Goal: Check status: Check status

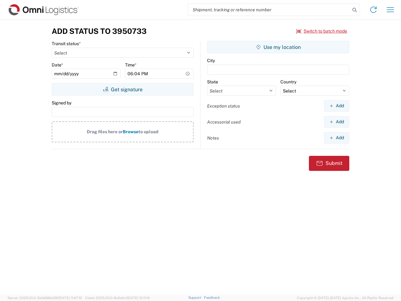
click at [269, 10] on input "search" at bounding box center [269, 10] width 162 height 12
click at [355, 10] on icon at bounding box center [354, 10] width 9 height 9
click at [373, 10] on icon at bounding box center [373, 10] width 10 height 10
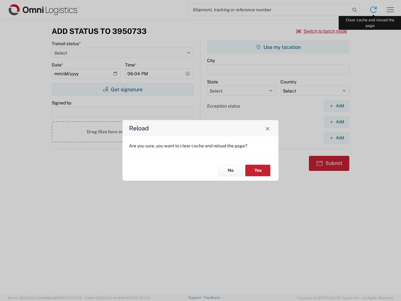
click at [390, 10] on div "Reload Are you sure, you want to clear cache and reload the page? No Yes" at bounding box center [200, 150] width 401 height 301
click at [322, 31] on div "Reload Are you sure, you want to clear cache and reload the page? No Yes" at bounding box center [200, 150] width 401 height 301
click at [122, 89] on div "Reload Are you sure, you want to clear cache and reload the page? No Yes" at bounding box center [200, 150] width 401 height 301
click at [278, 47] on div "Reload Are you sure, you want to clear cache and reload the page? No Yes" at bounding box center [200, 150] width 401 height 301
click at [336, 106] on div "Reload Are you sure, you want to clear cache and reload the page? No Yes" at bounding box center [200, 150] width 401 height 301
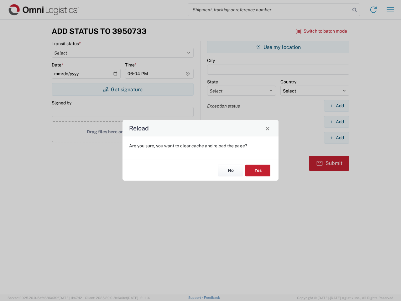
click at [336, 122] on div "Reload Are you sure, you want to clear cache and reload the page? No Yes" at bounding box center [200, 150] width 401 height 301
click at [336, 138] on div "Reload Are you sure, you want to clear cache and reload the page? No Yes" at bounding box center [200, 150] width 401 height 301
